Goal: Information Seeking & Learning: Learn about a topic

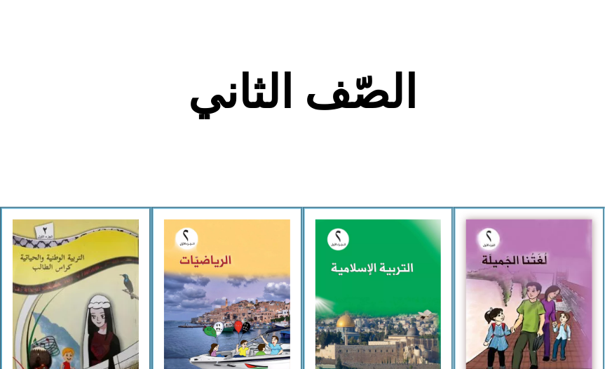
scroll to position [290, 0]
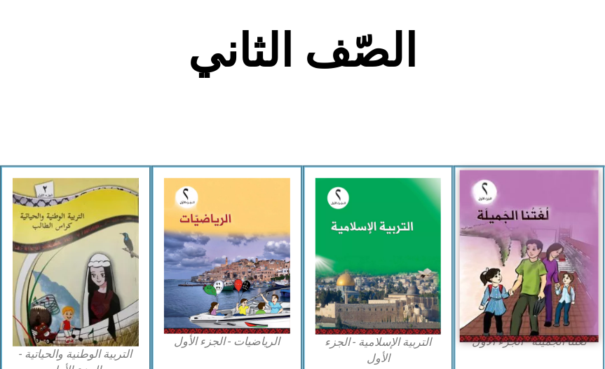
click at [562, 285] on img at bounding box center [529, 256] width 139 height 172
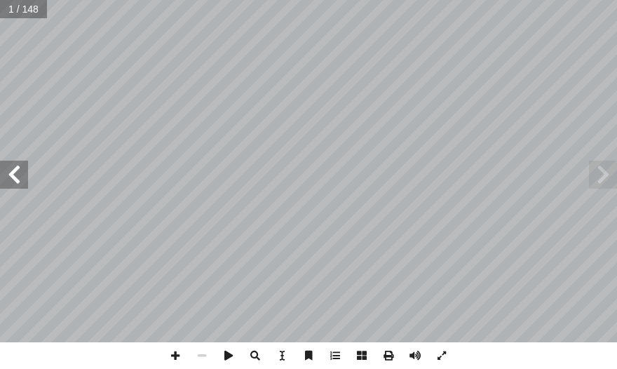
click at [16, 176] on span at bounding box center [14, 175] width 28 height 28
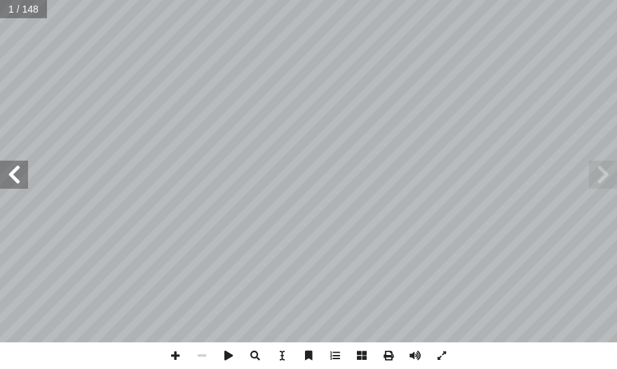
click at [16, 176] on span at bounding box center [14, 175] width 28 height 28
click at [16, 175] on span at bounding box center [14, 175] width 28 height 28
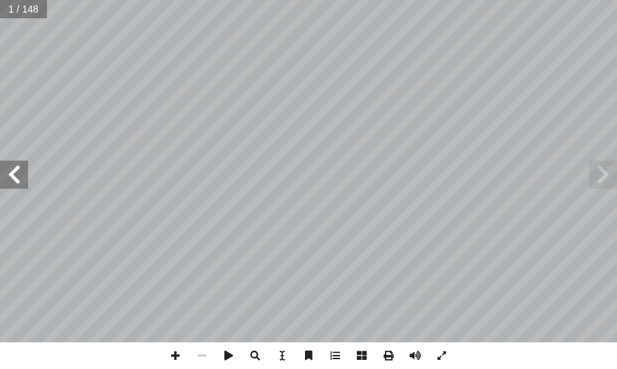
click at [16, 175] on span at bounding box center [14, 175] width 28 height 28
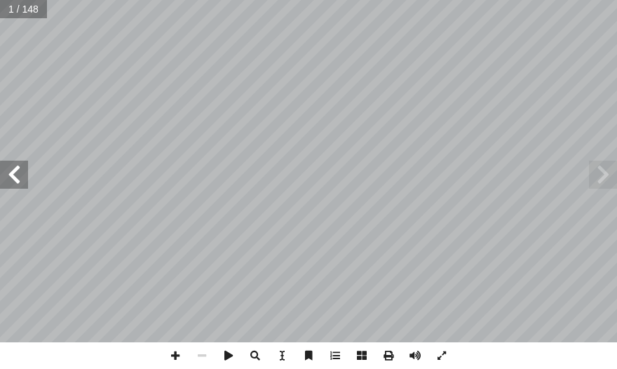
click at [16, 175] on span at bounding box center [14, 175] width 28 height 28
click at [18, 175] on span at bounding box center [14, 175] width 28 height 28
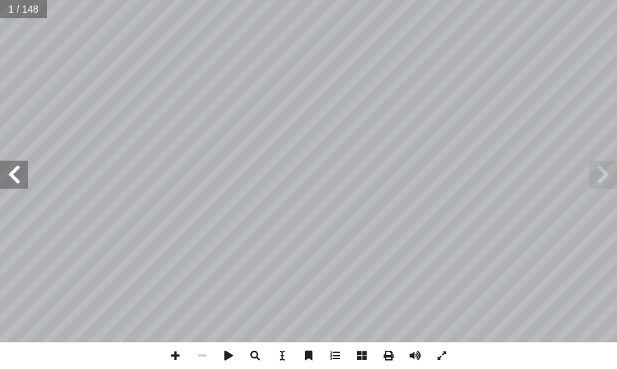
click at [18, 175] on span at bounding box center [14, 175] width 28 height 28
click at [20, 179] on span at bounding box center [14, 175] width 28 height 28
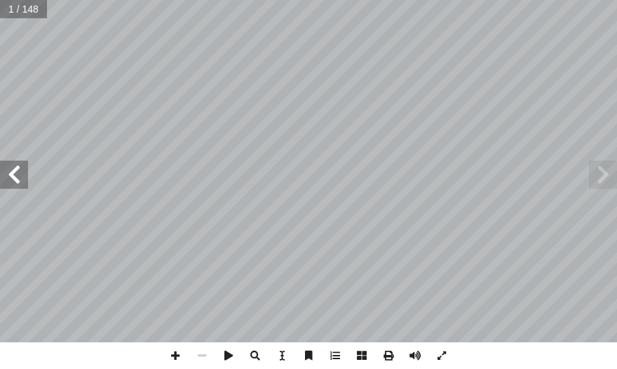
click at [20, 179] on span at bounding box center [14, 175] width 28 height 28
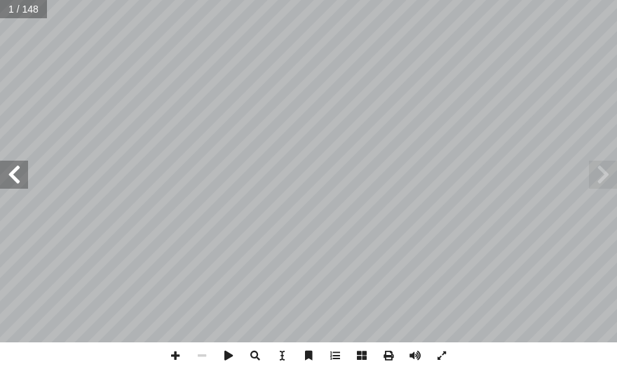
click at [20, 179] on span at bounding box center [14, 175] width 28 height 28
click at [18, 178] on span at bounding box center [14, 175] width 28 height 28
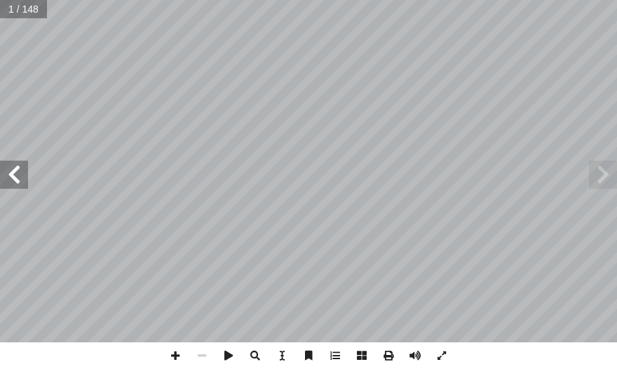
click at [18, 178] on span at bounding box center [14, 175] width 28 height 28
click at [22, 176] on span at bounding box center [14, 175] width 28 height 28
click at [173, 355] on span at bounding box center [175, 355] width 27 height 27
click at [15, 178] on span at bounding box center [14, 175] width 28 height 28
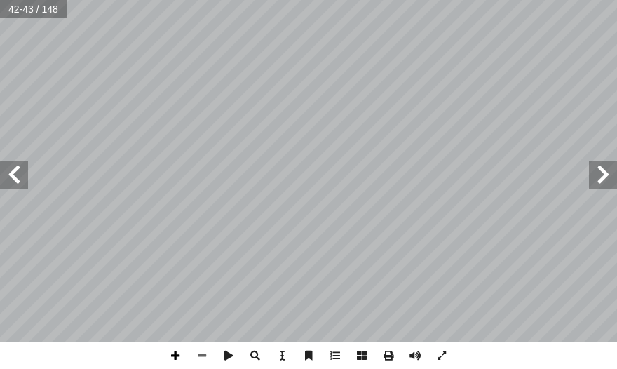
click at [169, 353] on span at bounding box center [175, 355] width 27 height 27
